Goal: Task Accomplishment & Management: Use online tool/utility

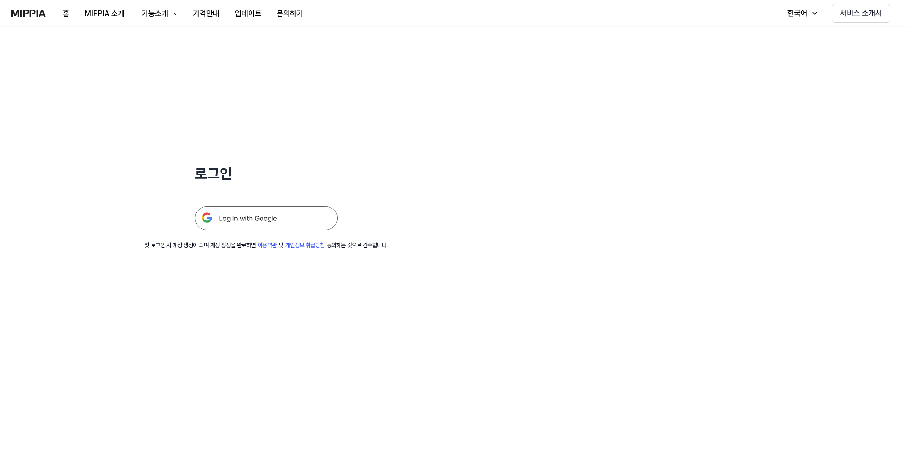
click at [270, 219] on img at bounding box center [266, 218] width 143 height 24
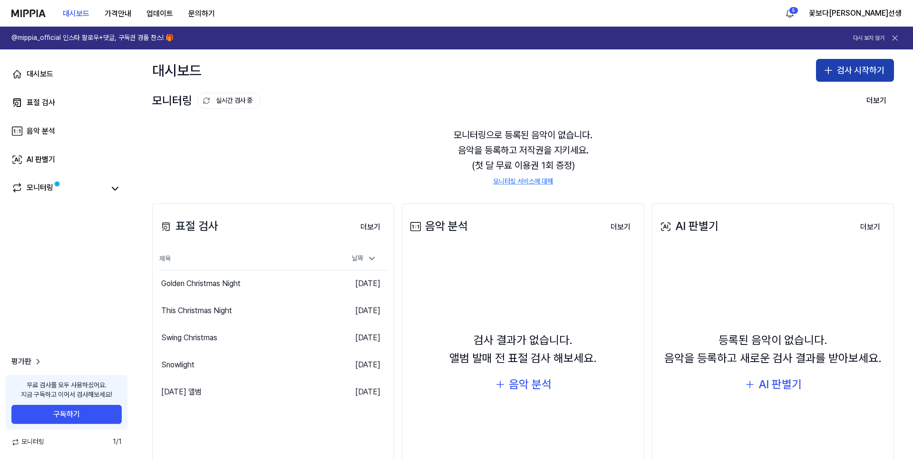
click at [828, 72] on icon "button" at bounding box center [828, 70] width 11 height 11
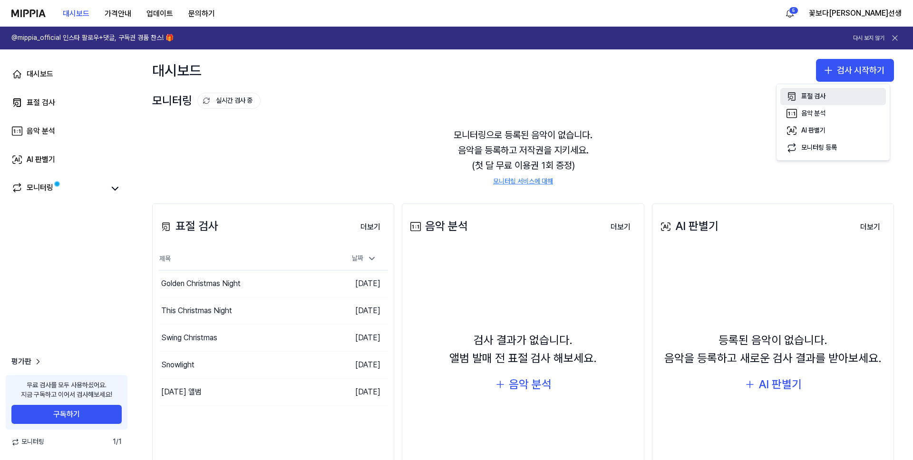
click at [817, 93] on div "표절 검사" at bounding box center [813, 97] width 24 height 10
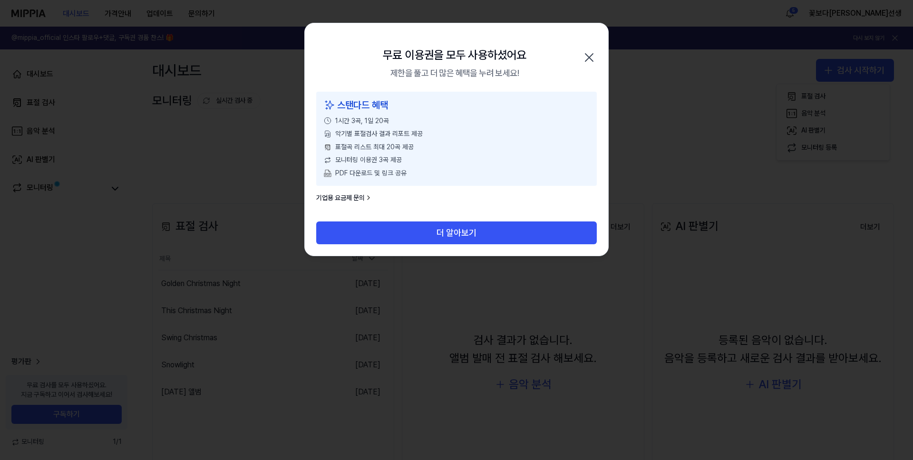
click at [588, 55] on icon "button" at bounding box center [589, 57] width 15 height 15
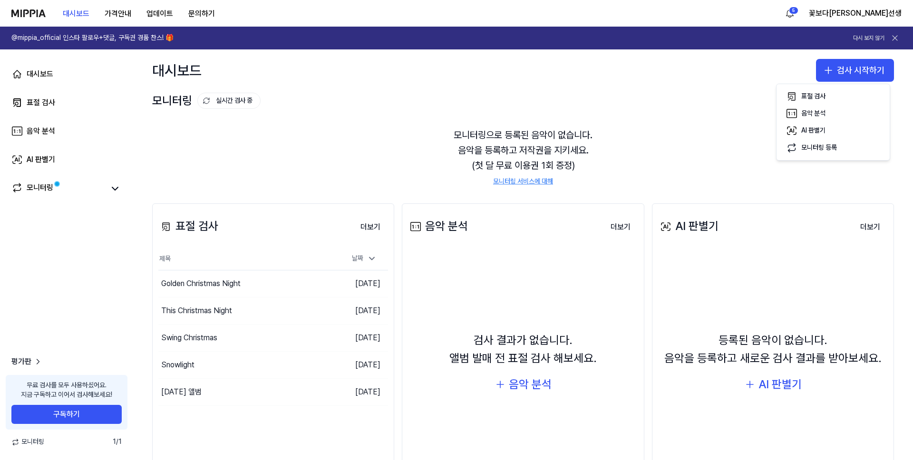
click at [893, 35] on icon at bounding box center [895, 38] width 10 height 10
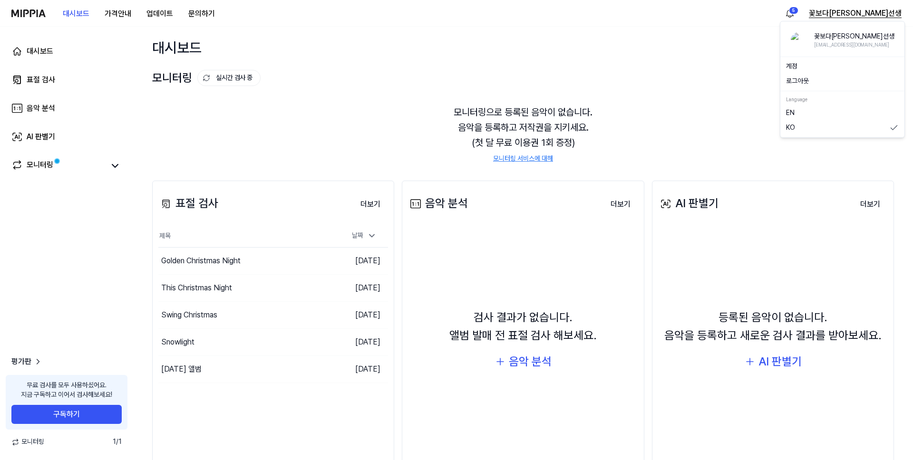
click at [886, 12] on button "꽃보다김선생" at bounding box center [855, 13] width 93 height 11
click at [797, 87] on div "로그아웃" at bounding box center [842, 81] width 120 height 15
click at [870, 11] on button "꽃보다김선생" at bounding box center [855, 13] width 93 height 11
click at [798, 81] on button "로그아웃" at bounding box center [842, 82] width 113 height 10
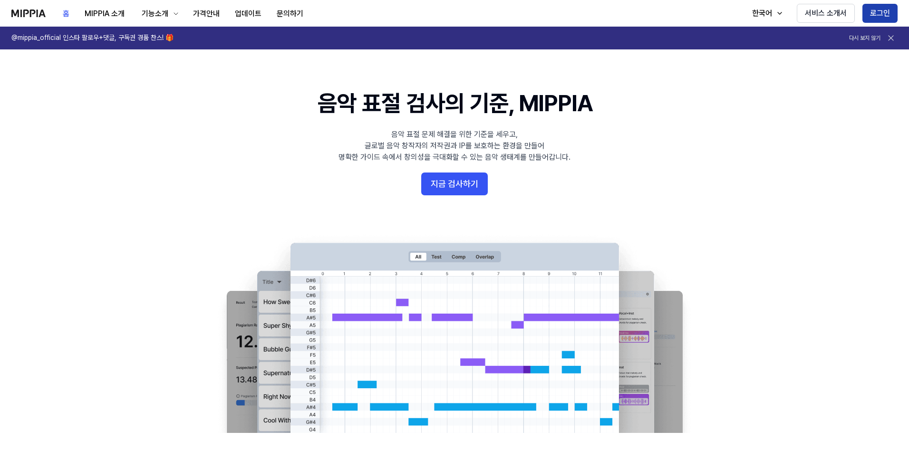
click at [871, 11] on button "로그인" at bounding box center [880, 13] width 35 height 19
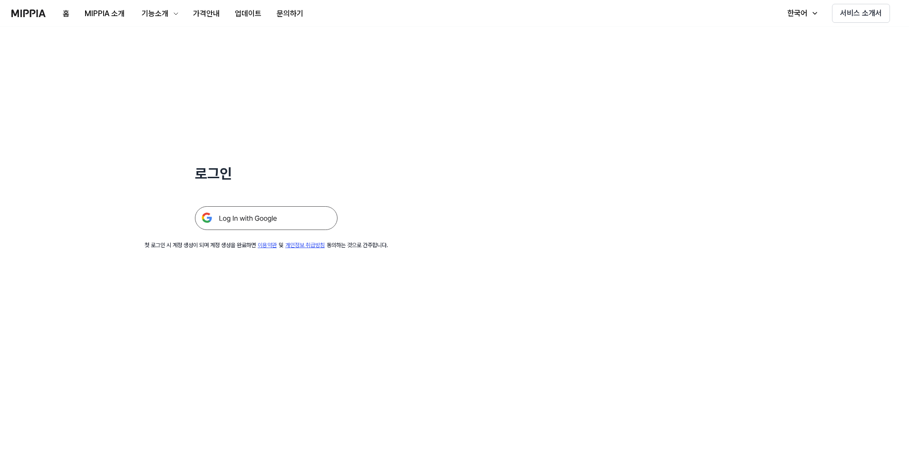
click at [295, 215] on img at bounding box center [266, 218] width 143 height 24
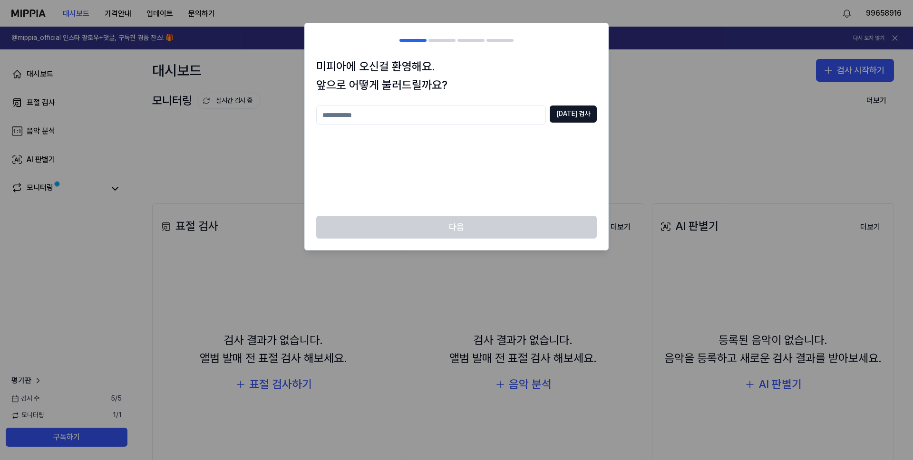
click at [449, 109] on input "text" at bounding box center [431, 115] width 230 height 19
type input "***"
click at [583, 117] on button "[DATE] 검사" at bounding box center [573, 114] width 47 height 17
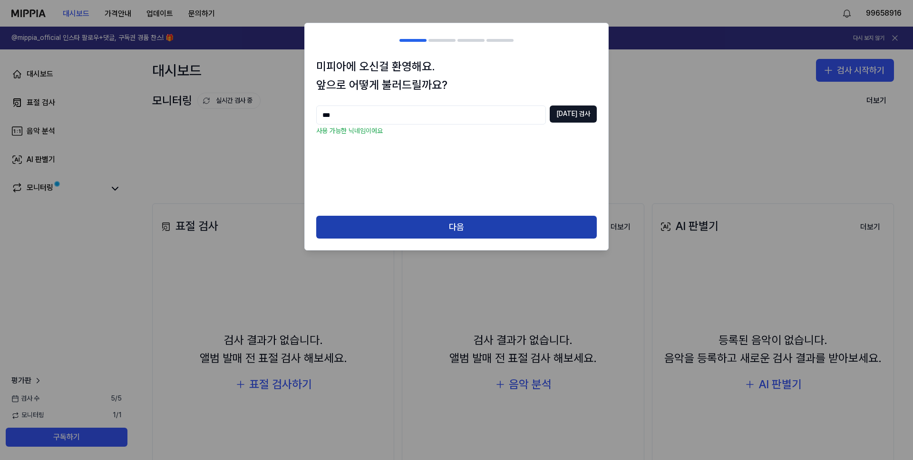
click at [497, 221] on button "다음" at bounding box center [456, 227] width 281 height 23
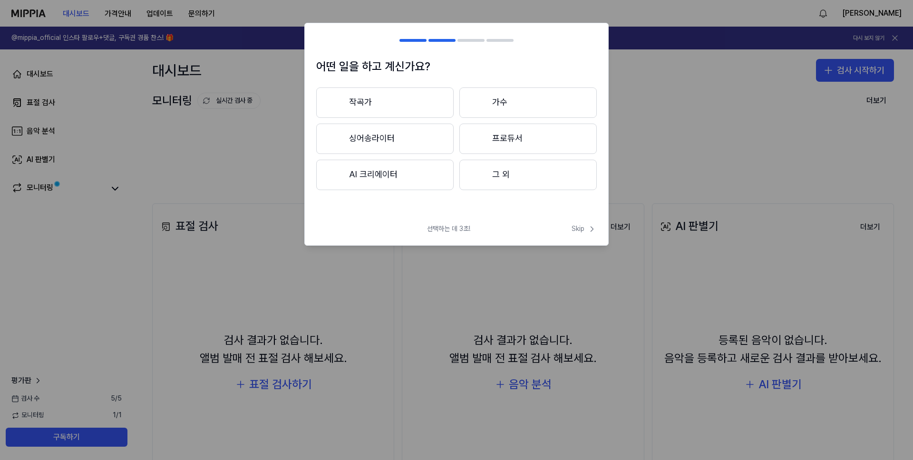
click at [386, 103] on button "작곡가" at bounding box center [384, 103] width 137 height 30
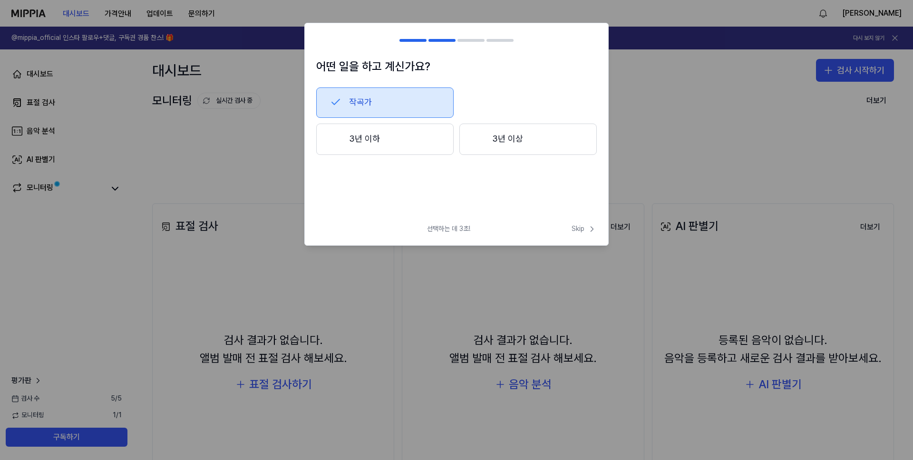
click at [396, 138] on button "3년 이하" at bounding box center [384, 139] width 137 height 31
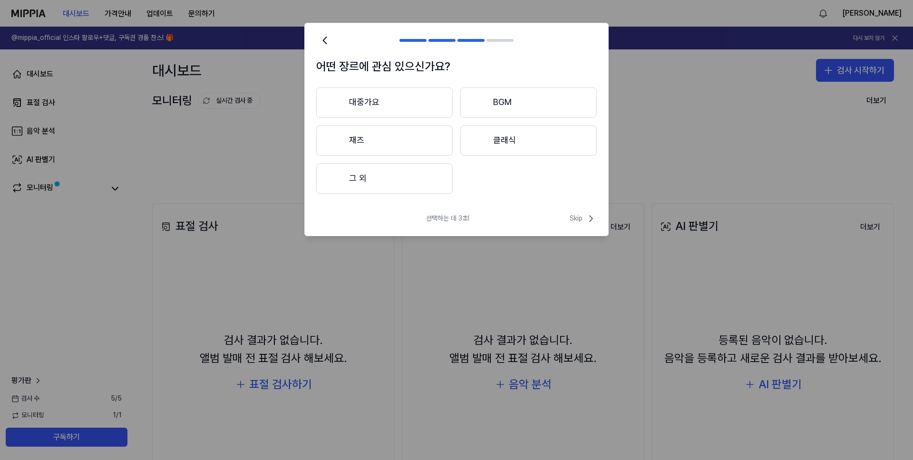
click at [394, 142] on button "재즈" at bounding box center [384, 141] width 136 height 30
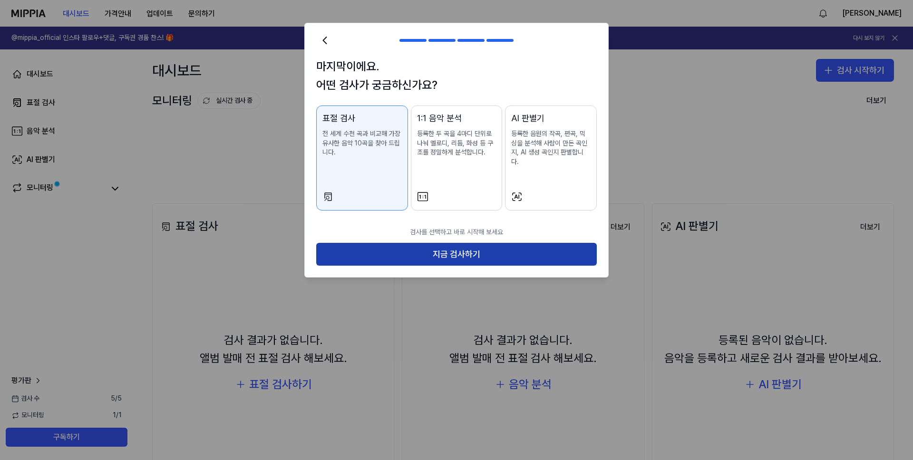
click at [418, 244] on button "지금 검사하기" at bounding box center [456, 254] width 281 height 23
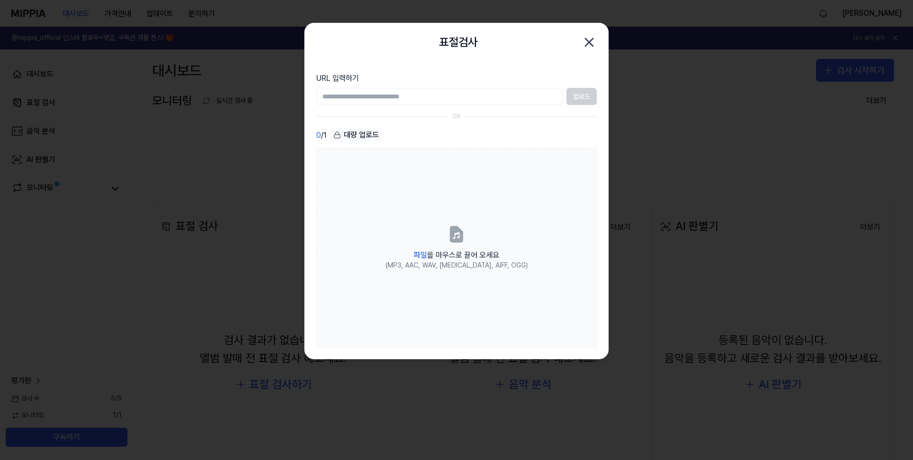
click at [348, 99] on input "URL 입력하기" at bounding box center [439, 96] width 246 height 17
paste input "**********"
type input "**********"
click at [587, 95] on button "업로드" at bounding box center [581, 96] width 30 height 17
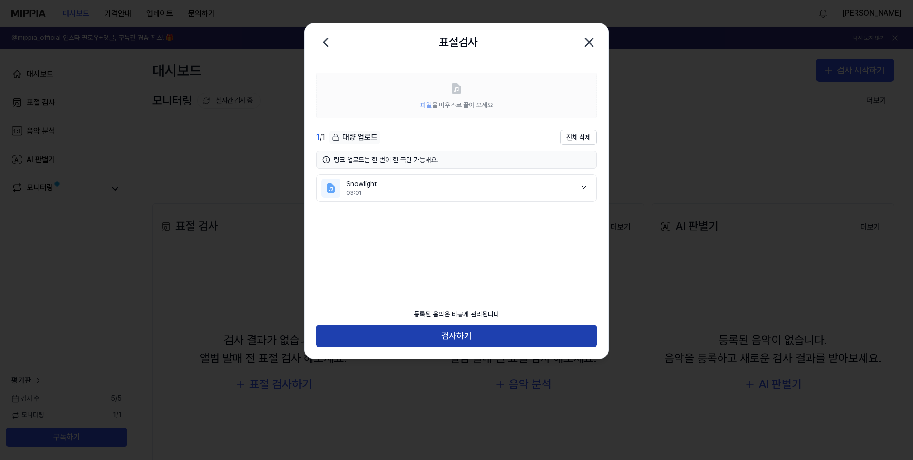
click at [408, 334] on button "검사하기" at bounding box center [456, 336] width 281 height 23
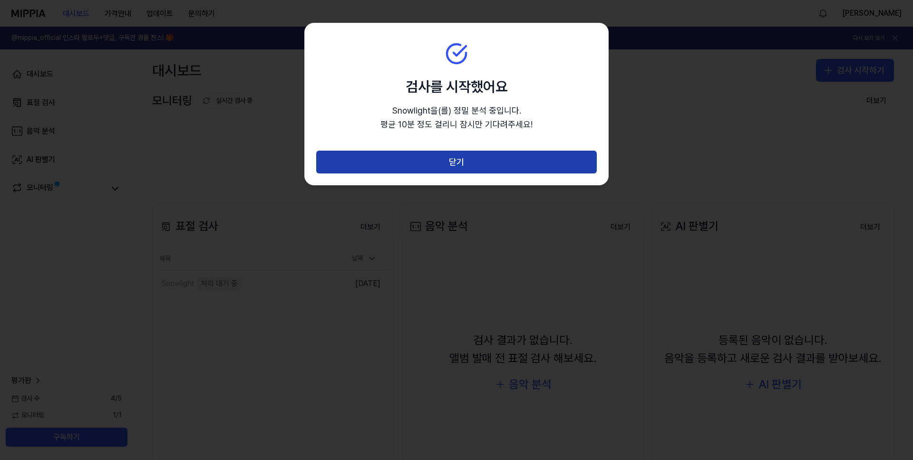
click at [488, 163] on button "닫기" at bounding box center [456, 162] width 281 height 23
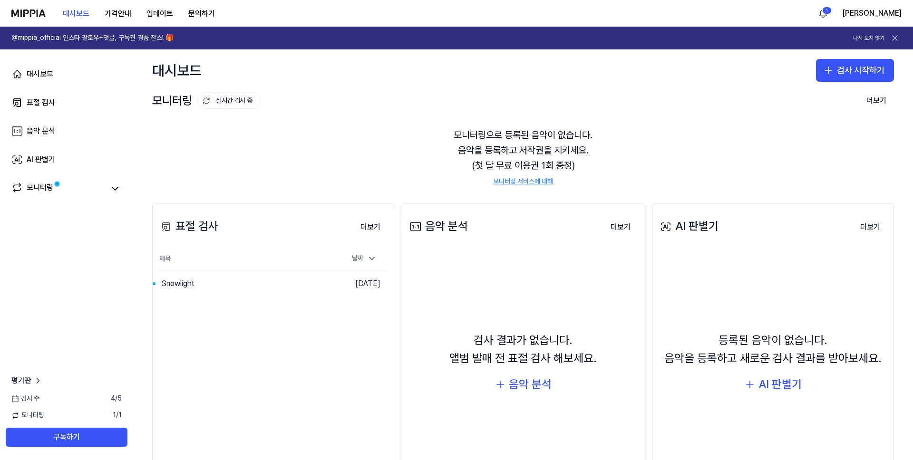
click at [487, 161] on div "모니터링으로 등록된 음악이 없습니다. 음악을 등록하고 저작권을 지키세요. (첫 달 무료 이용권 1회 증정) 모니터링 서비스에 대해" at bounding box center [523, 157] width 742 height 82
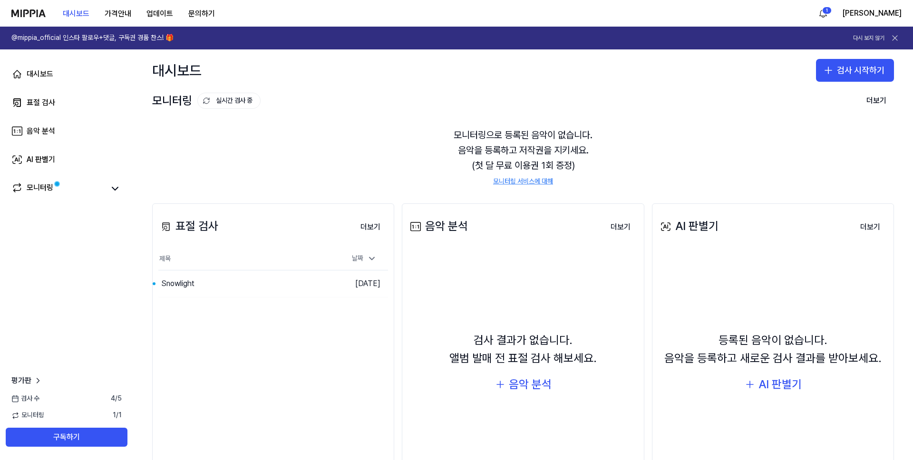
click at [488, 162] on div "모니터링으로 등록된 음악이 없습니다. 음악을 등록하고 저작권을 지키세요. (첫 달 무료 이용권 1회 증정) 모니터링 서비스에 대해" at bounding box center [523, 157] width 742 height 82
click at [313, 281] on button "이동하기" at bounding box center [313, 283] width 34 height 15
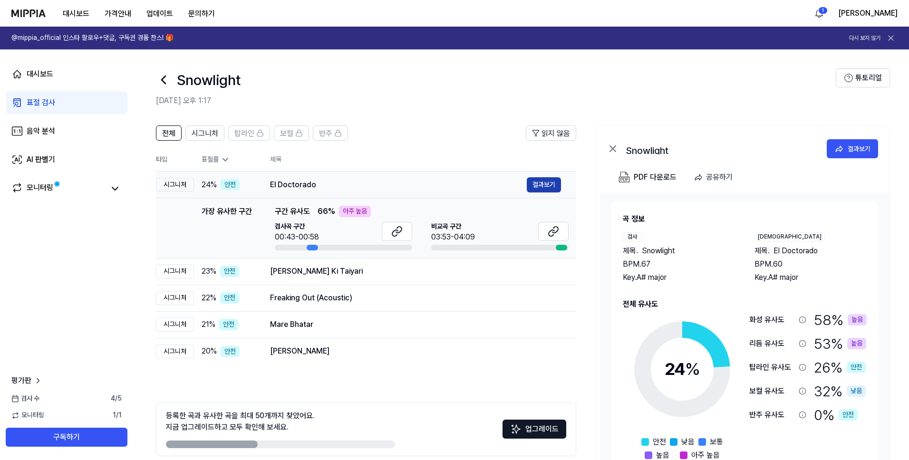
click at [546, 185] on button "결과보기" at bounding box center [544, 184] width 34 height 15
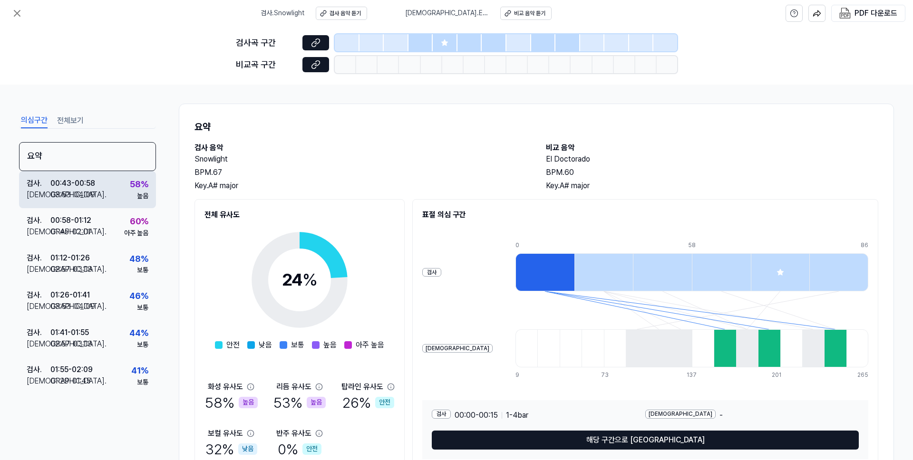
click at [59, 188] on div "00:43 - 00:58" at bounding box center [72, 183] width 45 height 11
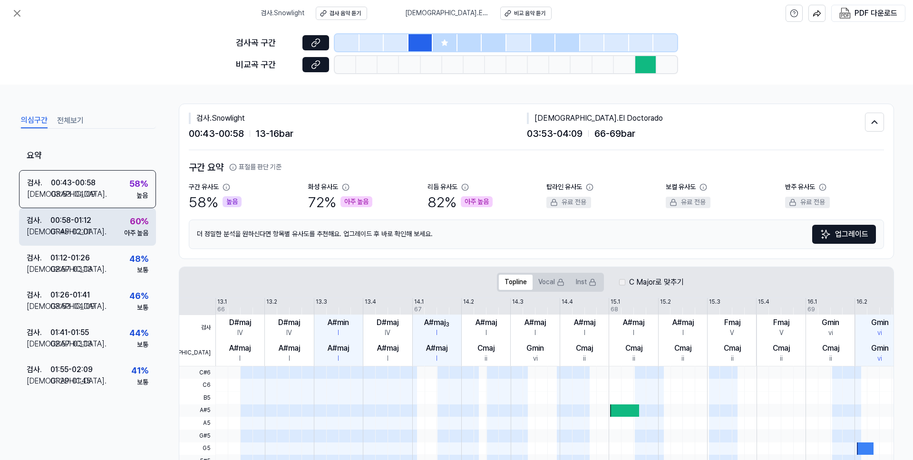
click at [65, 224] on div "00:58 - 01:12" at bounding box center [70, 220] width 41 height 11
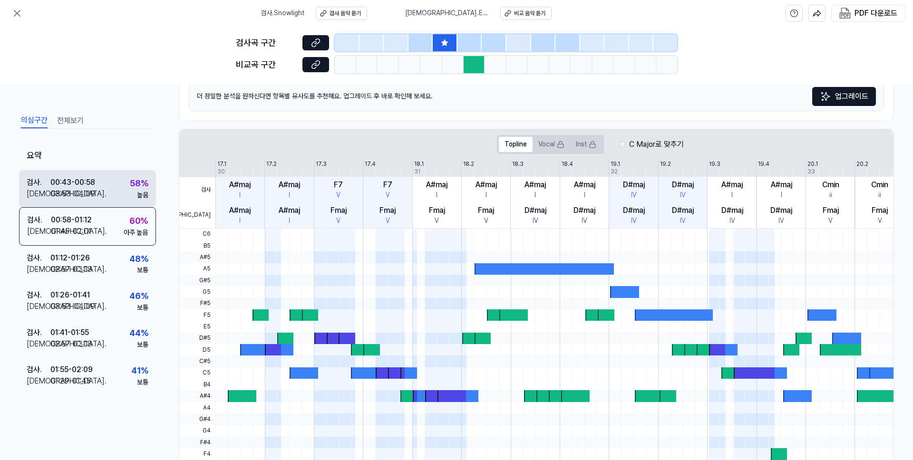
scroll to position [143, 0]
